Goal: Task Accomplishment & Management: Complete application form

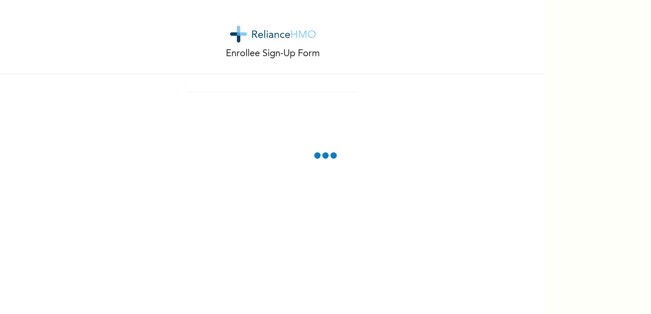
click at [432, 223] on div "Enrollee Sign-Up Form" at bounding box center [272, 157] width 545 height 314
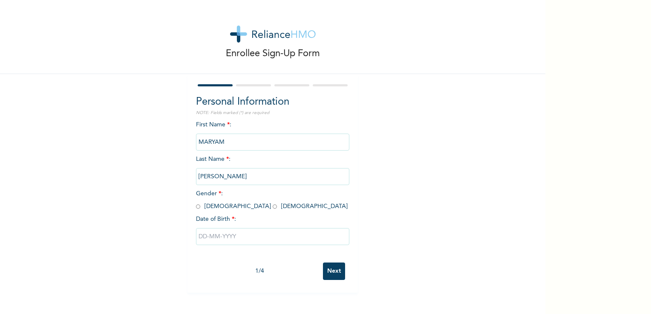
click at [273, 209] on input "radio" at bounding box center [275, 207] width 4 height 8
radio input "true"
click at [225, 239] on input "text" at bounding box center [272, 236] width 153 height 17
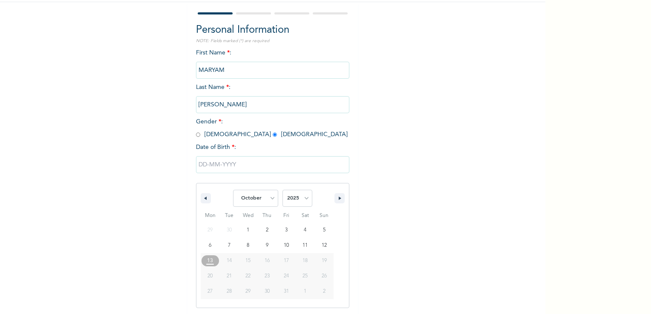
scroll to position [72, 0]
click at [266, 198] on select "January February March April May June July August September October November De…" at bounding box center [255, 197] width 45 height 17
select select "3"
click at [233, 189] on select "January February March April May June July August September October November De…" at bounding box center [255, 197] width 45 height 17
click at [307, 196] on select "2025 2024 2023 2022 2021 2020 2019 2018 2017 2016 2015 2014 2013 2012 2011 2010…" at bounding box center [297, 197] width 30 height 17
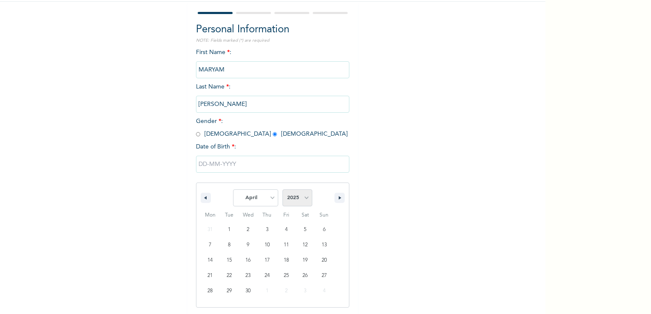
select select "1986"
click at [282, 189] on select "2025 2024 2023 2022 2021 2020 2019 2018 2017 2016 2015 2014 2013 2012 2011 2010…" at bounding box center [297, 197] width 30 height 17
type input "[DATE]"
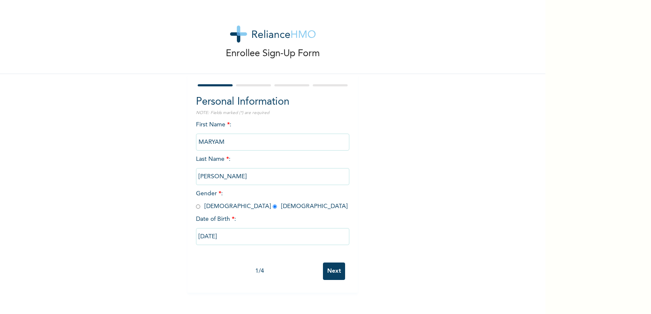
scroll to position [0, 0]
click at [329, 272] on input "Next" at bounding box center [334, 271] width 22 height 17
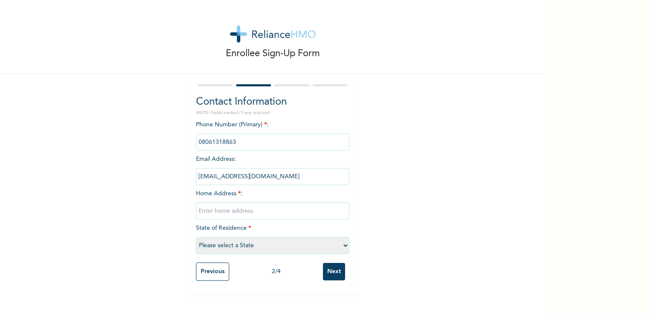
click at [341, 247] on select "Please select a State [PERSON_NAME] (FCT) [PERSON_NAME] Ibom [GEOGRAPHIC_DATA] …" at bounding box center [272, 245] width 153 height 17
select select "33"
click at [196, 237] on select "Please select a State [PERSON_NAME] (FCT) [PERSON_NAME] Ibom [GEOGRAPHIC_DATA] …" at bounding box center [272, 245] width 153 height 17
click at [285, 215] on input "text" at bounding box center [272, 211] width 153 height 17
type input "house [STREET_ADDRESS]"
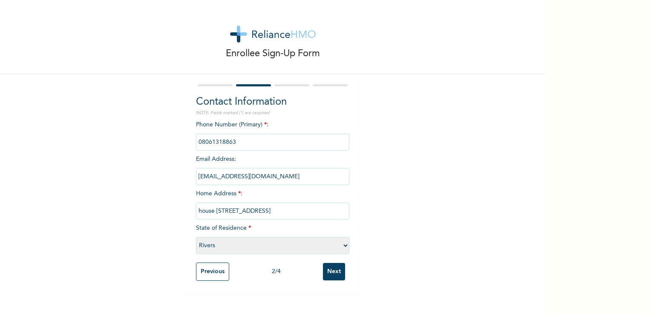
click at [327, 274] on input "Next" at bounding box center [334, 271] width 22 height 17
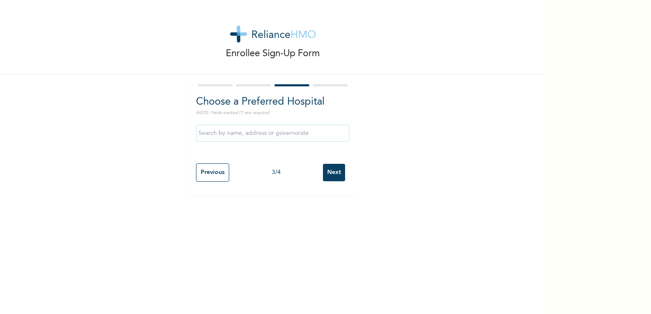
click at [285, 131] on input "text" at bounding box center [272, 133] width 153 height 17
type input "[GEOGRAPHIC_DATA]"
click at [328, 175] on input "Next" at bounding box center [334, 172] width 22 height 17
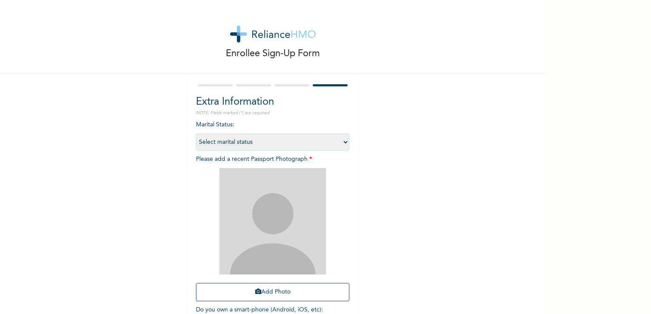
click at [339, 140] on select "Select marital status [DEMOGRAPHIC_DATA] Married [DEMOGRAPHIC_DATA] Widow/[DEMO…" at bounding box center [272, 142] width 153 height 17
select select "1"
click at [196, 134] on select "Select marital status [DEMOGRAPHIC_DATA] Married [DEMOGRAPHIC_DATA] Widow/[DEMO…" at bounding box center [272, 142] width 153 height 17
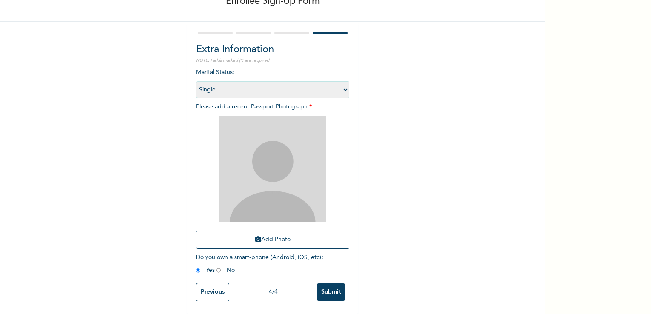
scroll to position [58, 0]
click at [335, 284] on input "Submit" at bounding box center [331, 292] width 28 height 17
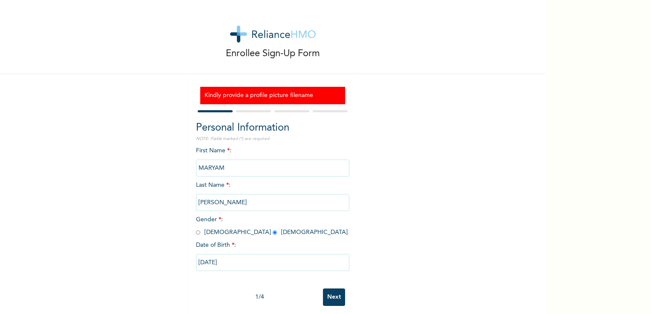
scroll to position [11, 0]
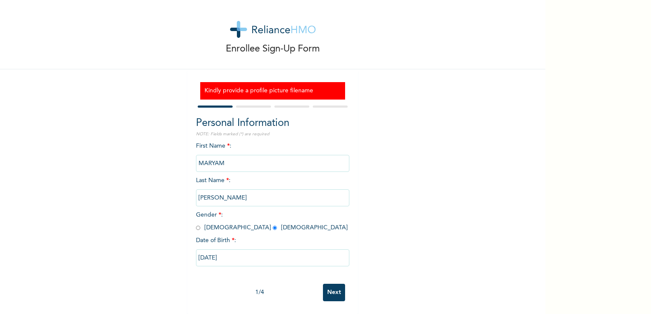
click at [337, 285] on input "Next" at bounding box center [334, 292] width 22 height 17
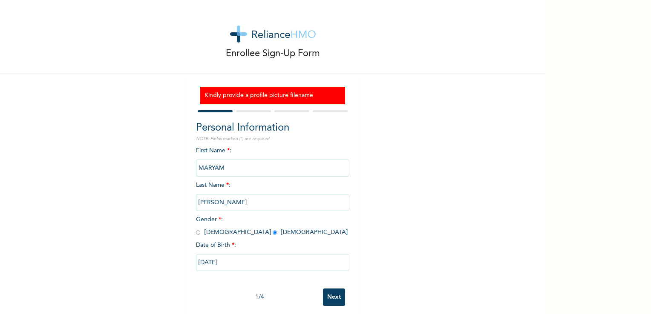
select select "33"
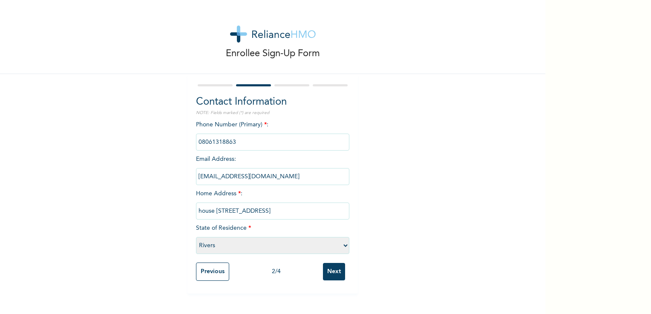
click at [337, 285] on div "Contact Information NOTE: Fields marked (*) are required Phone Number (Primary)…" at bounding box center [272, 184] width 170 height 220
click at [332, 277] on input "Next" at bounding box center [334, 271] width 22 height 17
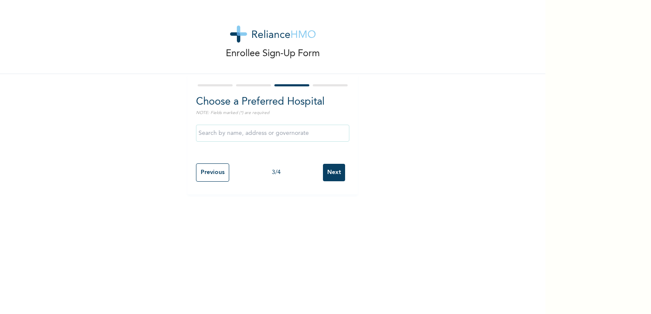
click at [334, 170] on input "Next" at bounding box center [334, 172] width 22 height 17
select select "1"
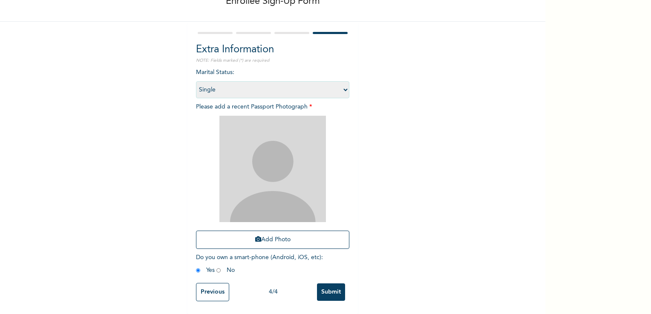
scroll to position [57, 0]
click at [211, 291] on input "Previous" at bounding box center [212, 292] width 33 height 18
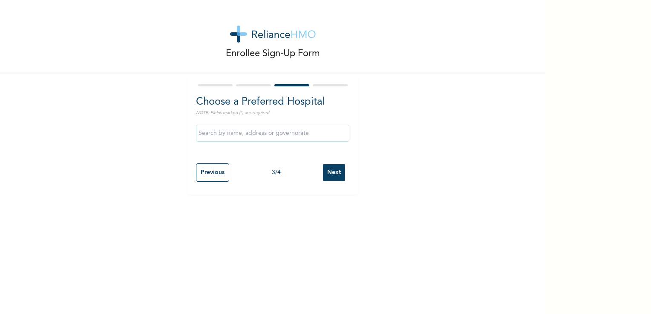
scroll to position [0, 0]
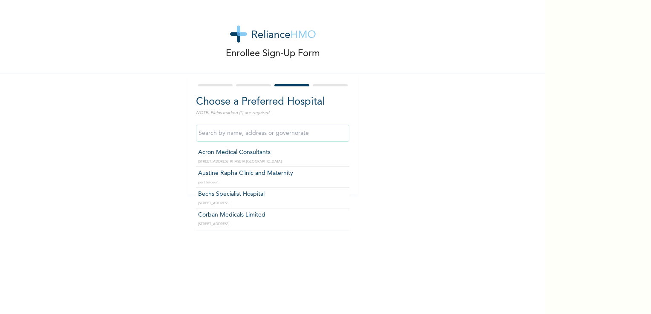
click at [302, 137] on input "text" at bounding box center [272, 133] width 153 height 17
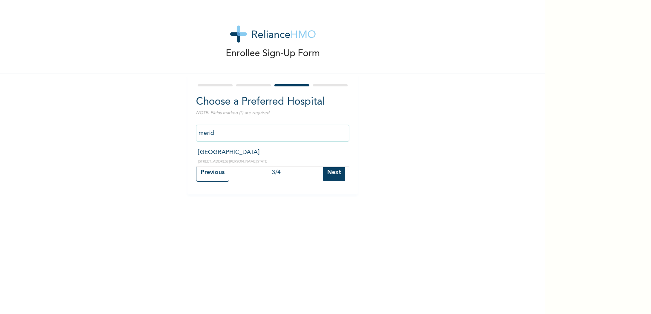
type input "[GEOGRAPHIC_DATA]"
click at [334, 173] on input "Next" at bounding box center [334, 172] width 22 height 17
select select "1"
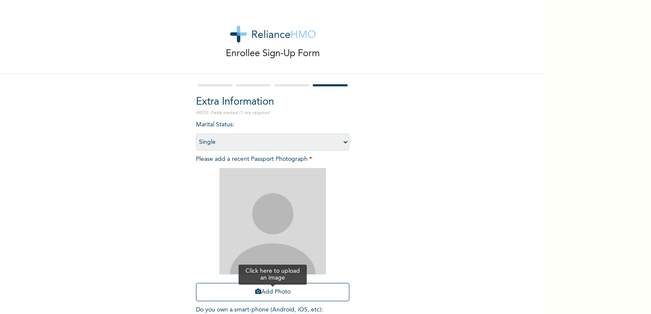
click at [277, 289] on button "Add Photo" at bounding box center [272, 292] width 153 height 18
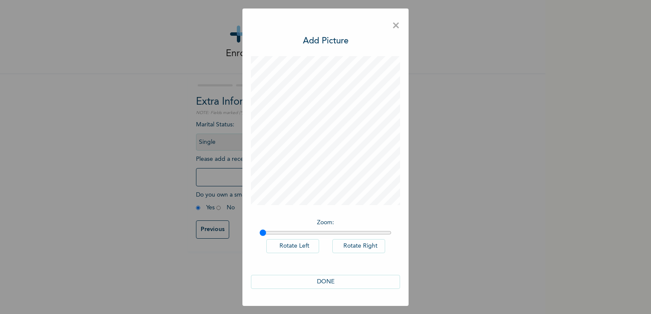
click at [325, 283] on button "DONE" at bounding box center [325, 282] width 149 height 14
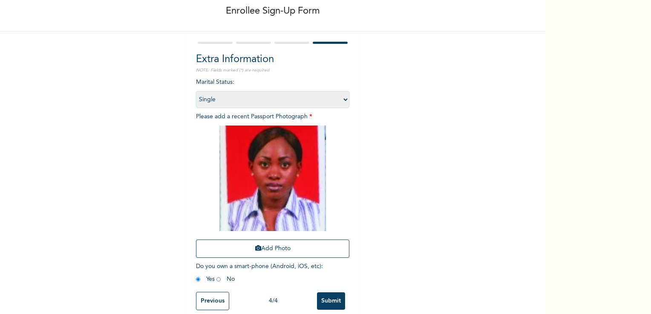
scroll to position [57, 0]
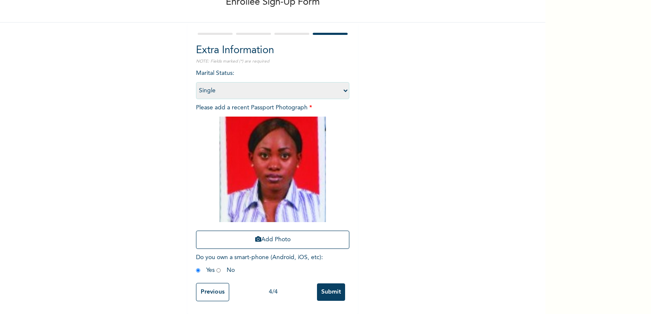
click at [337, 287] on input "Submit" at bounding box center [331, 292] width 28 height 17
